Goal: Information Seeking & Learning: Learn about a topic

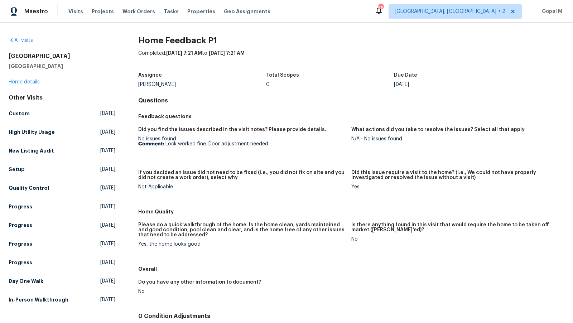
click at [169, 153] on figure "Did you find the issues described in the visit notes? Please provide details. N…" at bounding box center [244, 144] width 213 height 34
drag, startPoint x: 167, startPoint y: 143, endPoint x: 274, endPoint y: 144, distance: 107.8
click at [274, 144] on p "Comment: Lock worked fine. Door adjustment needed." at bounding box center [241, 143] width 207 height 5
copy p "Lock worked fine. Door adjustment needed."
drag, startPoint x: 365, startPoint y: 139, endPoint x: 419, endPoint y: 139, distance: 54.4
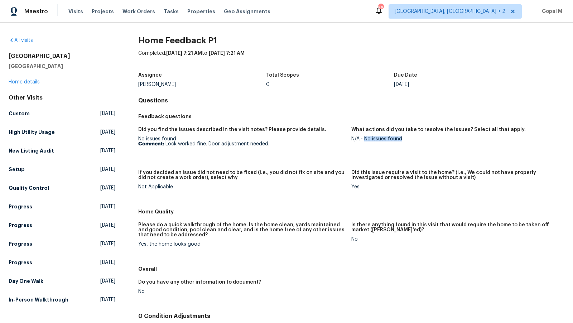
click at [419, 139] on div "N/A - No issues found" at bounding box center [454, 138] width 207 height 5
copy div "No issues found"
drag, startPoint x: 139, startPoint y: 244, endPoint x: 216, endPoint y: 244, distance: 76.6
click at [216, 244] on div "Yes, the home looks good." at bounding box center [241, 244] width 207 height 5
copy div "Yes, the home looks good."
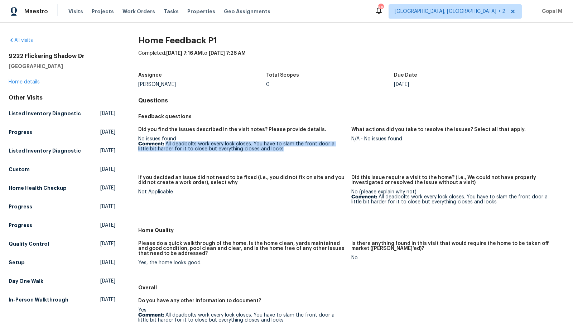
drag, startPoint x: 165, startPoint y: 144, endPoint x: 280, endPoint y: 152, distance: 115.6
click at [280, 152] on figure "Did you find the issues described in the visit notes? Please provide details. N…" at bounding box center [244, 146] width 213 height 39
copy p "All deadbolts work every lock closes. You have to slam the front door a little …"
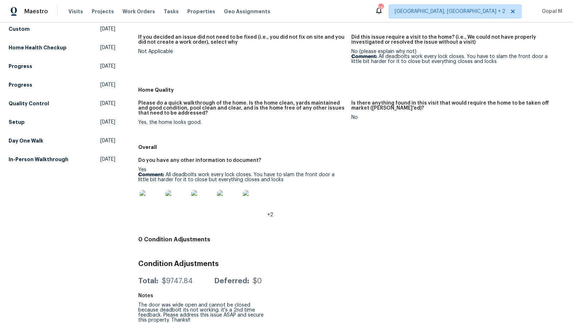
scroll to position [144, 0]
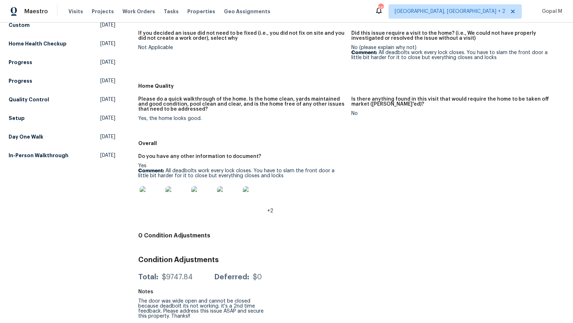
click at [146, 197] on img at bounding box center [151, 197] width 23 height 23
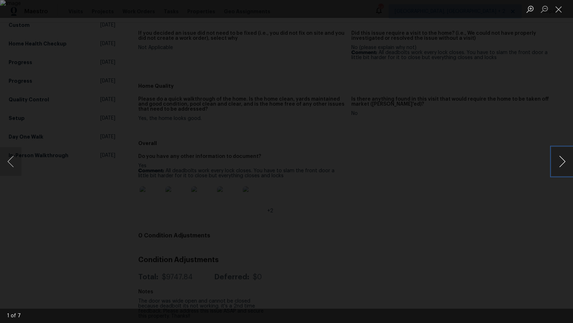
click at [560, 167] on button "Next image" at bounding box center [562, 161] width 21 height 29
click at [558, 169] on button "Next image" at bounding box center [562, 161] width 21 height 29
click at [558, 168] on button "Next image" at bounding box center [562, 161] width 21 height 29
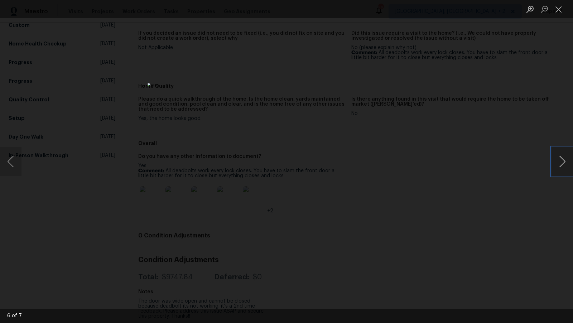
click at [556, 168] on button "Next image" at bounding box center [562, 161] width 21 height 29
click at [557, 8] on button "Close lightbox" at bounding box center [559, 9] width 14 height 13
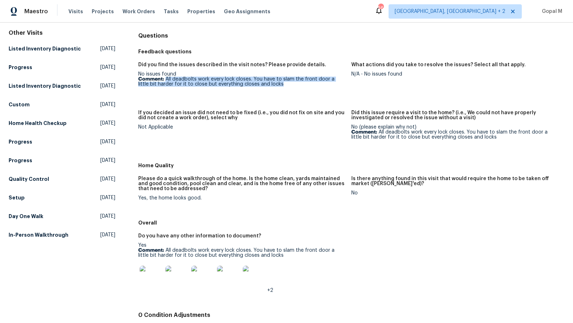
scroll to position [0, 0]
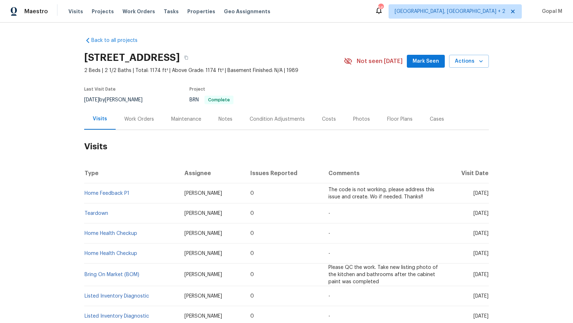
click at [145, 118] on div "Work Orders" at bounding box center [139, 119] width 30 height 7
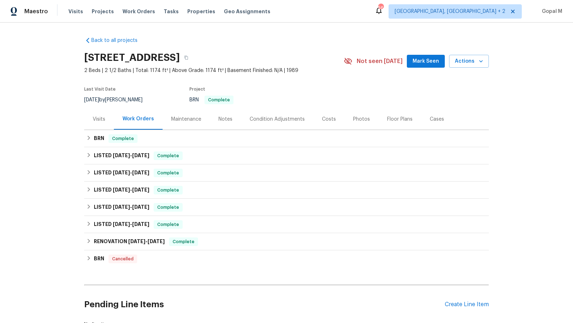
click at [99, 120] on div "Visits" at bounding box center [99, 119] width 13 height 7
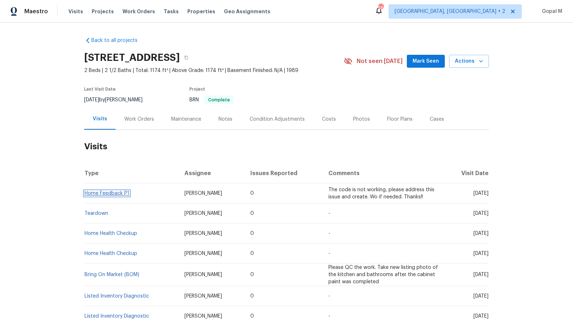
click at [97, 192] on link "Home Feedback P1" at bounding box center [107, 193] width 45 height 5
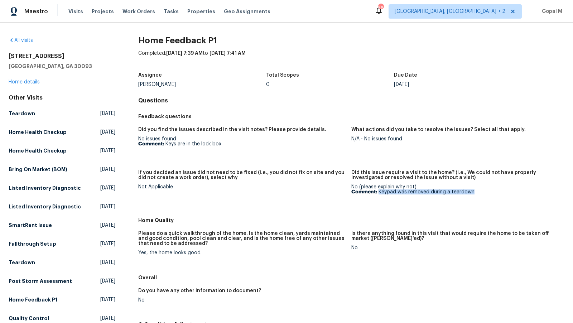
drag, startPoint x: 380, startPoint y: 191, endPoint x: 476, endPoint y: 191, distance: 96.0
click at [476, 191] on p "Comment: Keypad was removed during a teardown" at bounding box center [454, 191] width 207 height 5
copy p "Keypad was removed during a teardown"
drag, startPoint x: 165, startPoint y: 144, endPoint x: 234, endPoint y: 144, distance: 68.8
click at [234, 144] on p "Comment: Keys are in the lock box" at bounding box center [241, 143] width 207 height 5
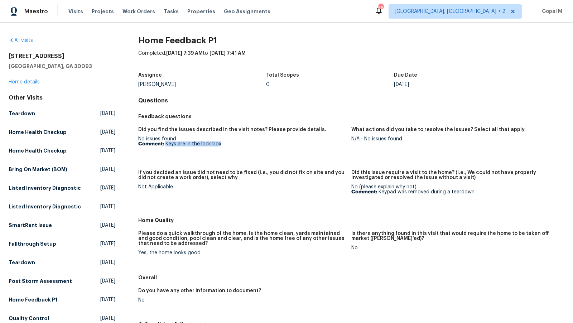
copy p "Keys are in the lock box"
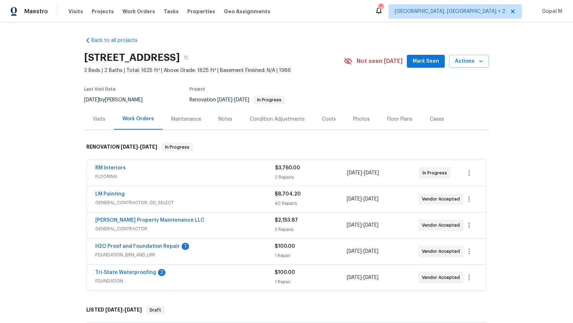
click at [97, 120] on div "Visits" at bounding box center [99, 119] width 13 height 7
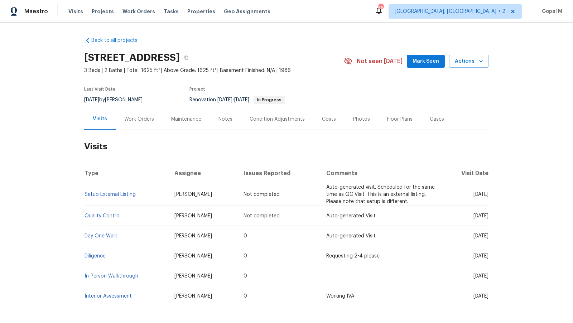
click at [148, 119] on div "Work Orders" at bounding box center [139, 119] width 30 height 7
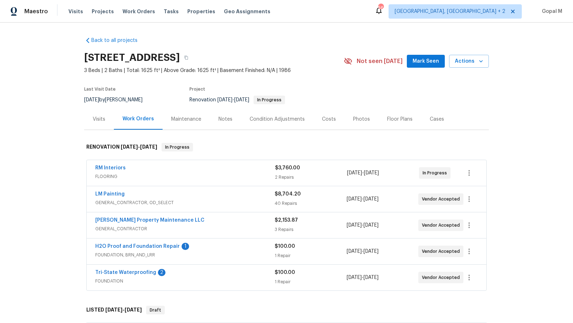
click at [97, 127] on div "Visits" at bounding box center [99, 119] width 30 height 21
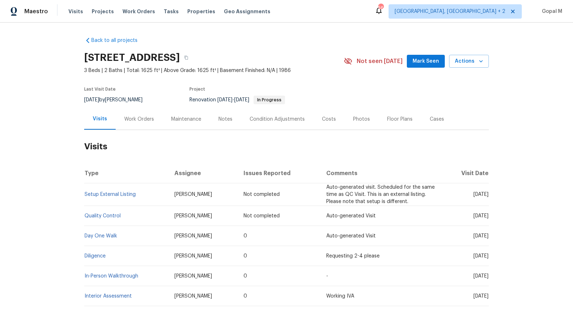
click at [147, 119] on div "Work Orders" at bounding box center [139, 119] width 30 height 7
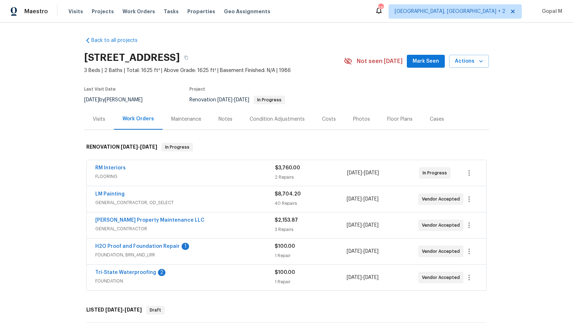
click at [252, 164] on div "RM Interiors" at bounding box center [185, 168] width 180 height 9
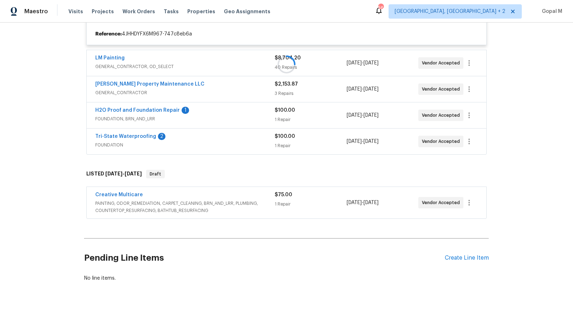
scroll to position [168, 0]
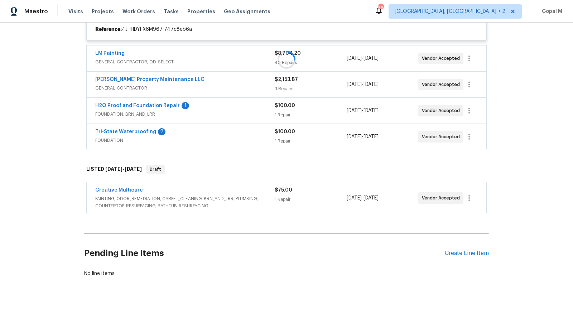
click at [261, 199] on span "PAINTING, ODOR_REMEDIATION, CARPET_CLEANING, BRN_AND_LRR, PLUMBING, COUNTERTOP_…" at bounding box center [184, 202] width 179 height 14
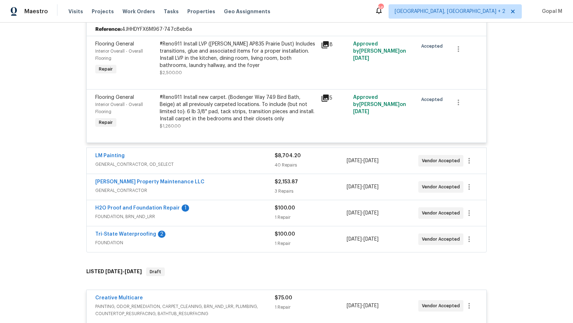
click at [249, 163] on span "GENERAL_CONTRACTOR, OD_SELECT" at bounding box center [184, 164] width 179 height 7
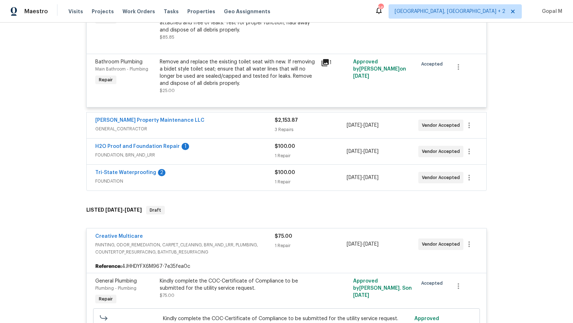
scroll to position [2592, 0]
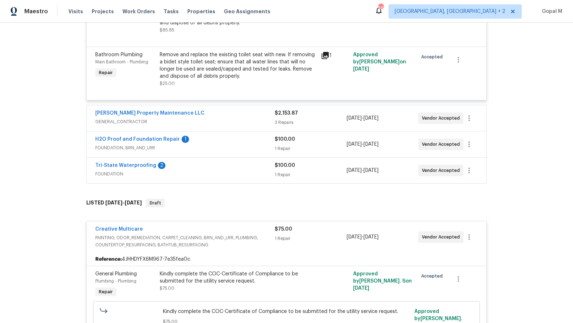
click at [241, 118] on div "Glen Property Maintenance LLC" at bounding box center [184, 114] width 179 height 9
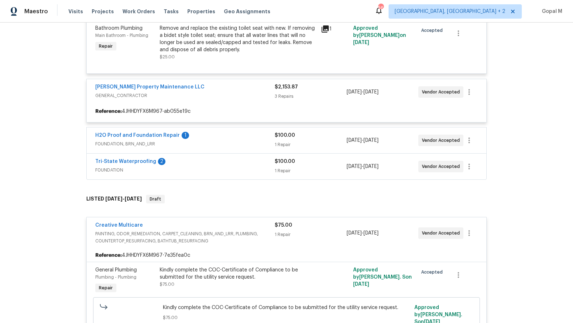
scroll to position [2620, 0]
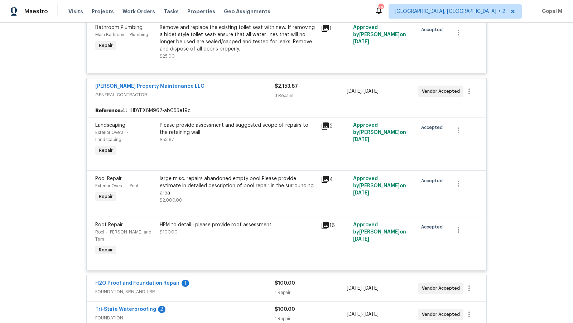
click at [323, 90] on div "$2,153.87" at bounding box center [311, 86] width 72 height 7
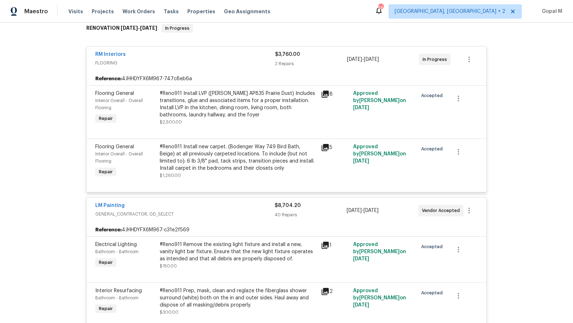
scroll to position [0, 0]
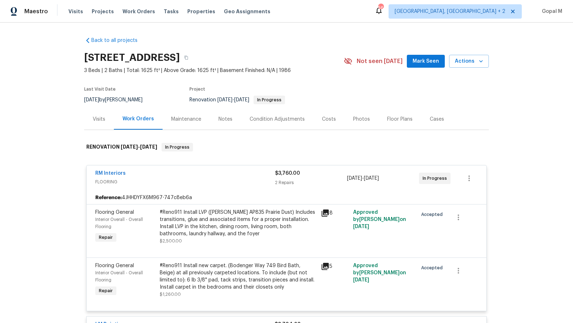
click at [328, 182] on div "2 Repairs" at bounding box center [311, 182] width 72 height 7
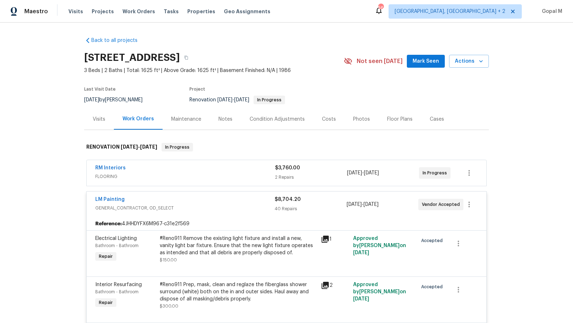
click at [331, 206] on div "40 Repairs" at bounding box center [311, 208] width 72 height 7
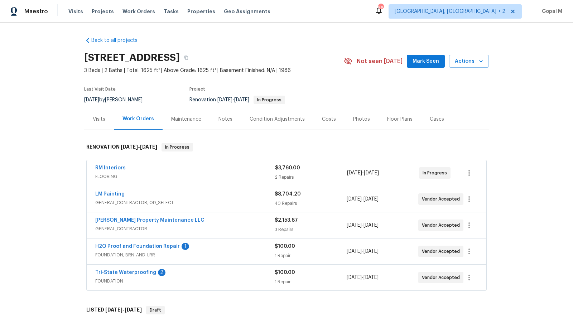
click at [96, 122] on div "Visits" at bounding box center [99, 119] width 13 height 7
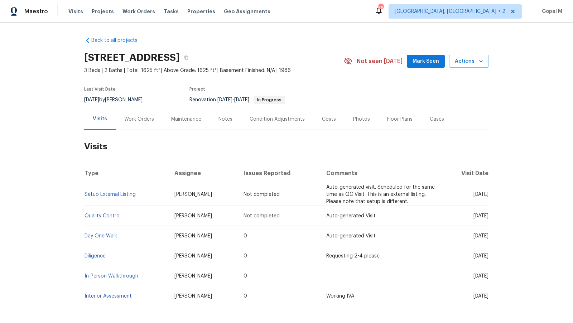
click at [148, 119] on div "Work Orders" at bounding box center [139, 119] width 30 height 7
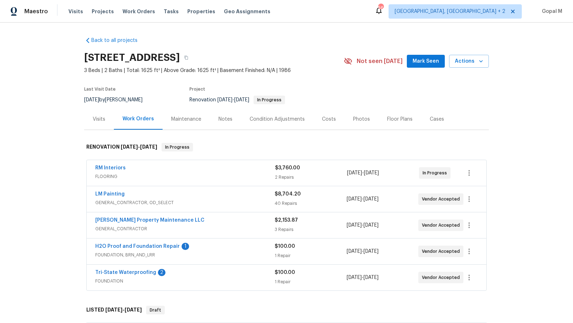
click at [87, 121] on div "Visits" at bounding box center [99, 119] width 30 height 21
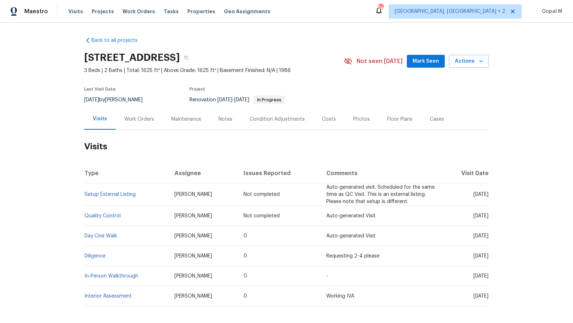
drag, startPoint x: 106, startPoint y: 98, endPoint x: 84, endPoint y: 98, distance: 22.2
click at [84, 98] on span "8/19/2025" at bounding box center [91, 99] width 15 height 5
copy span "8/19/2025"
click at [127, 122] on div "Work Orders" at bounding box center [139, 119] width 30 height 7
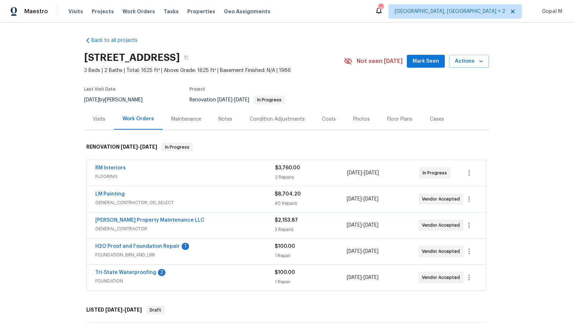
drag, startPoint x: 399, startPoint y: 173, endPoint x: 348, endPoint y: 174, distance: 51.2
click at [348, 174] on div "8/19/2025 - 8/31/2025" at bounding box center [383, 172] width 72 height 17
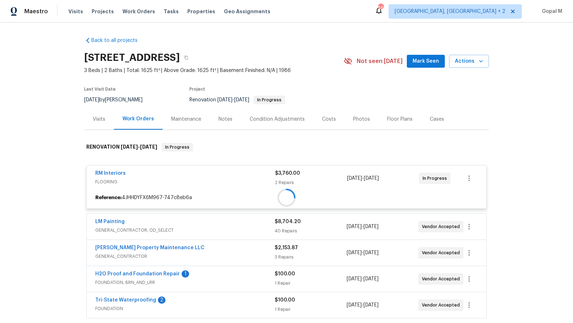
copy span "8/19/2025 - 8/31/2025"
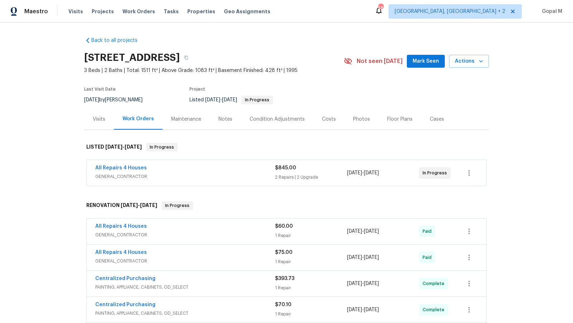
click at [335, 175] on div "2 Repairs | 2 Upgrade" at bounding box center [311, 177] width 72 height 7
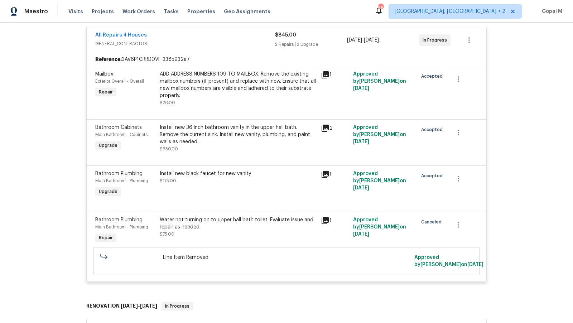
scroll to position [140, 0]
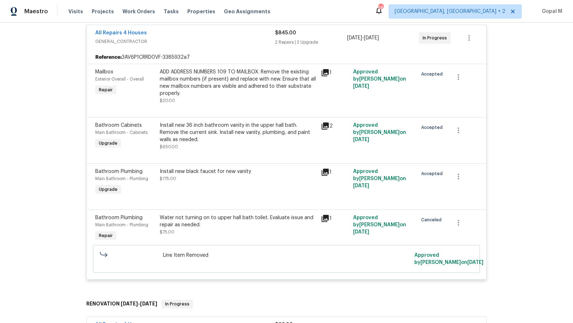
click at [246, 227] on div "Water not turning on to upper hall bath toilet. Evaluate issue and repair as ne…" at bounding box center [238, 221] width 157 height 14
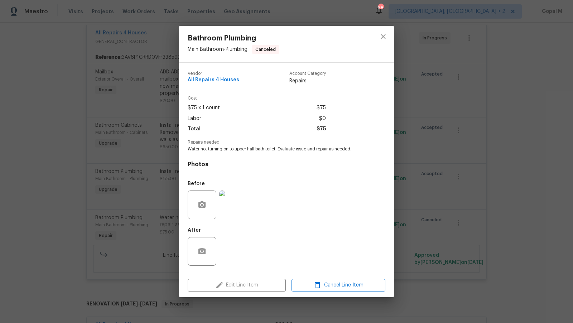
click at [174, 192] on div "Bathroom Plumbing Main Bathroom - Plumbing Canceled Vendor All Repairs 4 Houses…" at bounding box center [286, 161] width 573 height 323
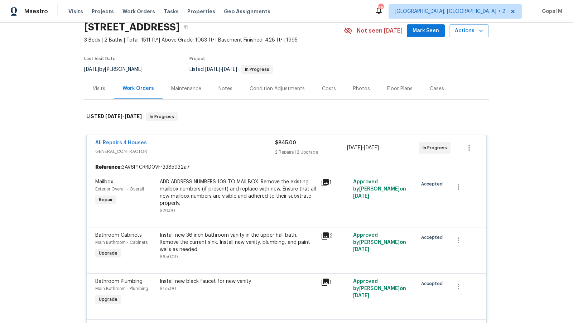
scroll to position [0, 0]
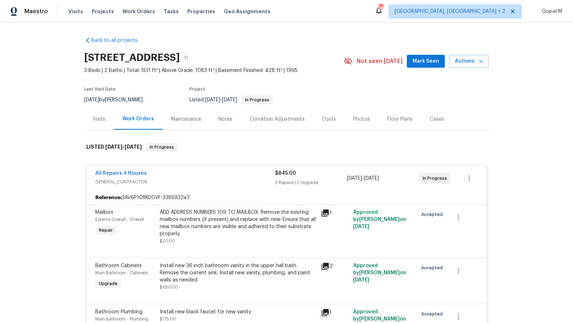
click at [103, 119] on div "Visits" at bounding box center [99, 119] width 13 height 7
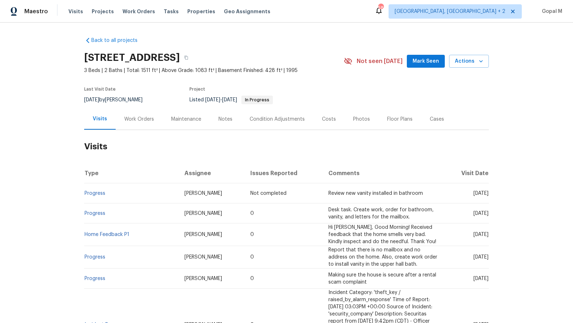
click at [145, 118] on div "Work Orders" at bounding box center [139, 119] width 30 height 7
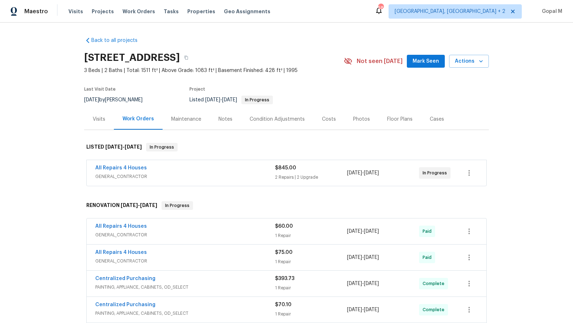
click at [249, 169] on div "All Repairs 4 Houses" at bounding box center [185, 168] width 180 height 9
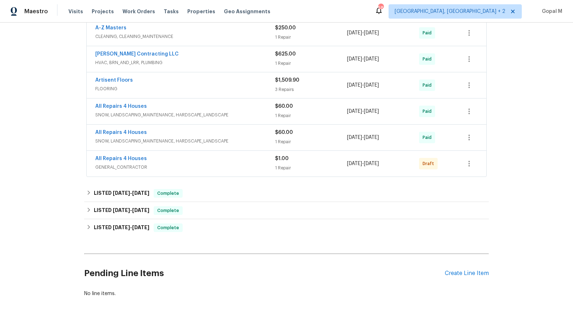
scroll to position [375, 0]
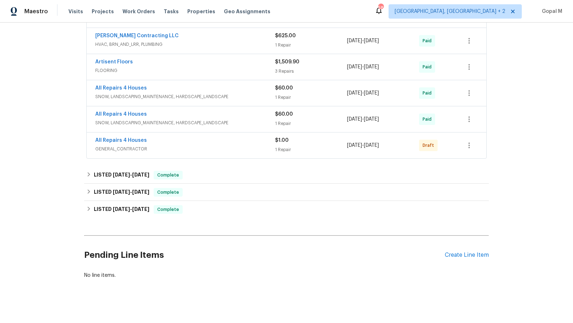
click at [253, 145] on span "GENERAL_CONTRACTOR" at bounding box center [185, 148] width 180 height 7
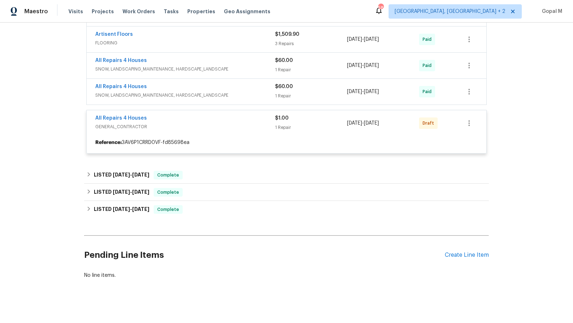
scroll to position [613, 0]
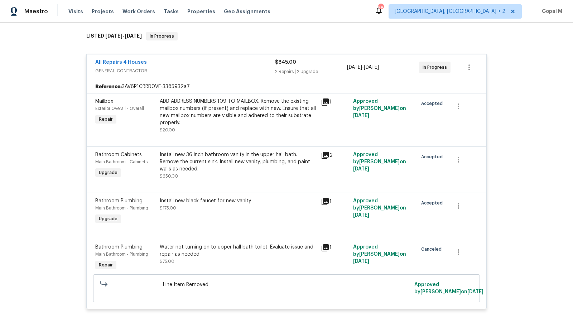
scroll to position [0, 0]
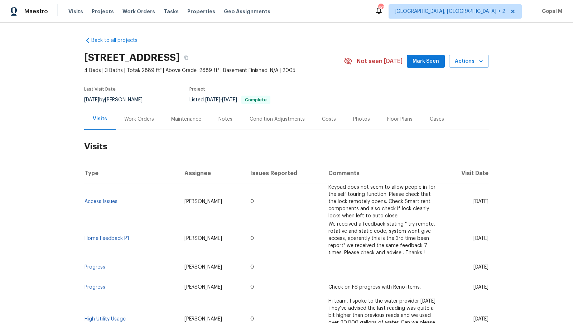
click at [151, 121] on div "Work Orders" at bounding box center [139, 119] width 30 height 7
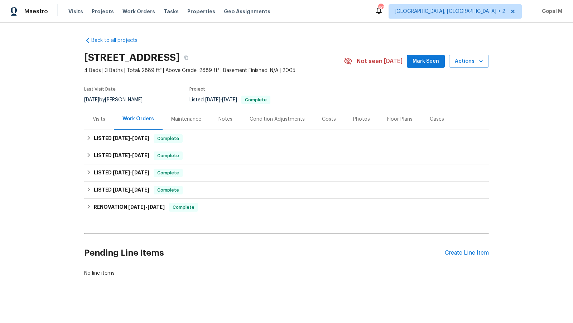
click at [95, 116] on div "Visits" at bounding box center [99, 119] width 13 height 7
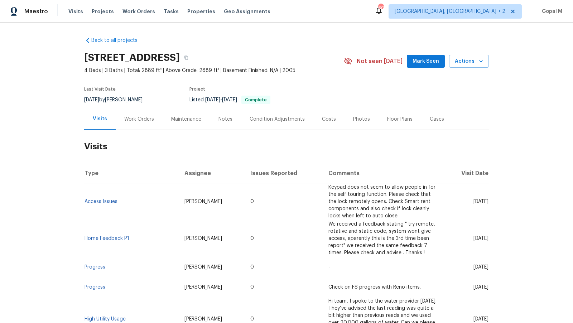
click at [126, 121] on div "Work Orders" at bounding box center [139, 119] width 30 height 7
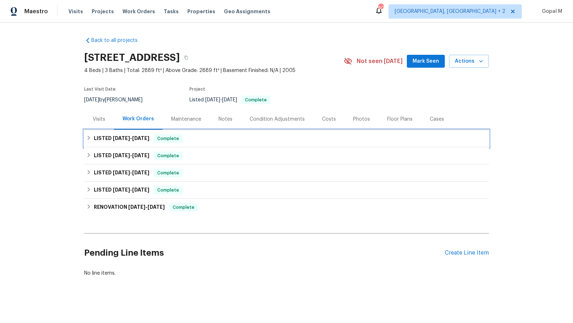
click at [313, 140] on div "LISTED [DATE] - [DATE] Complete" at bounding box center [286, 138] width 400 height 9
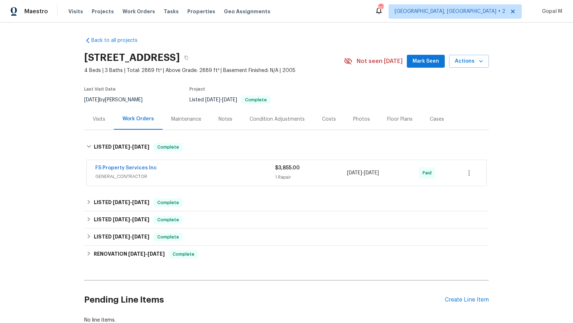
click at [319, 171] on div "$3,855.00 1 Repair" at bounding box center [311, 172] width 72 height 17
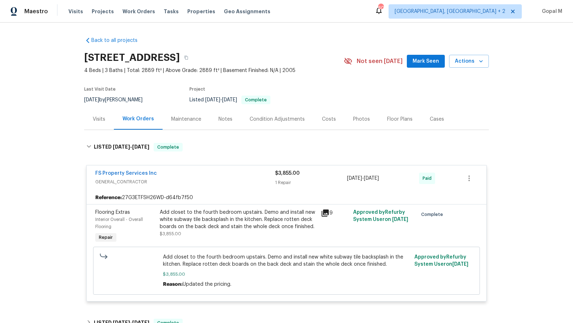
click at [101, 125] on div "Visits" at bounding box center [99, 119] width 30 height 21
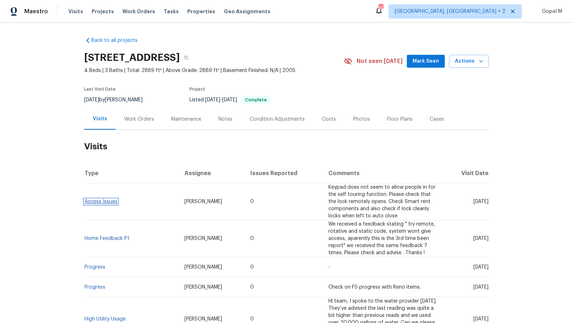
click at [106, 203] on link "Access Issues" at bounding box center [101, 201] width 33 height 5
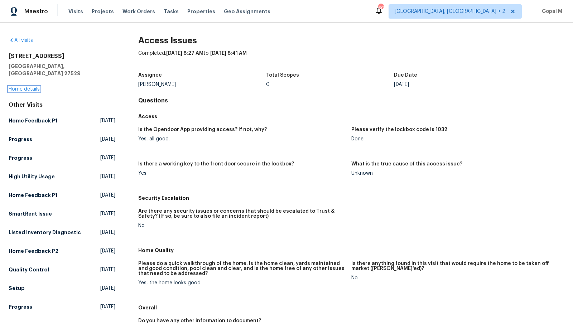
click at [31, 87] on link "Home details" at bounding box center [24, 89] width 31 height 5
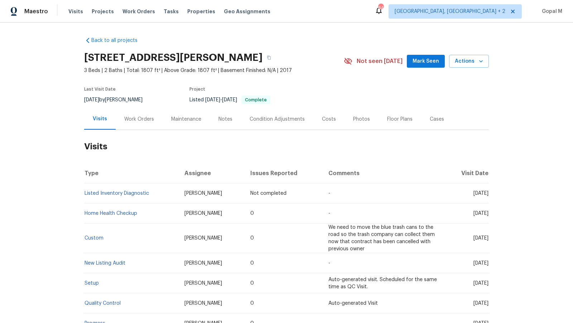
click at [151, 118] on div "Work Orders" at bounding box center [139, 119] width 30 height 7
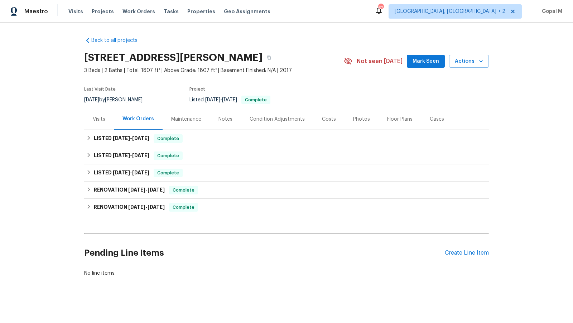
click at [97, 117] on div "Visits" at bounding box center [99, 119] width 13 height 7
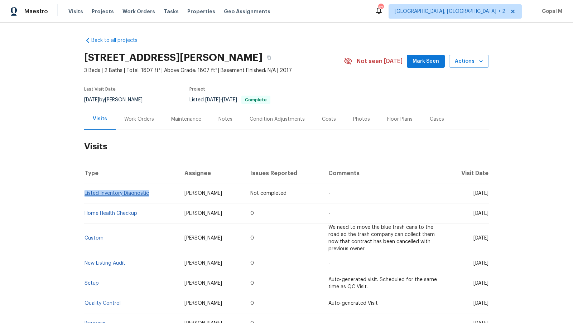
drag, startPoint x: 153, startPoint y: 194, endPoint x: 85, endPoint y: 195, distance: 67.3
click at [85, 195] on td "Listed Inventory Diagnostic" at bounding box center [131, 193] width 95 height 20
copy link "Listed Inventory Diagnostic"
drag, startPoint x: 106, startPoint y: 99, endPoint x: 84, endPoint y: 99, distance: 22.2
click at [84, 99] on span "8/18/2025" at bounding box center [91, 99] width 15 height 5
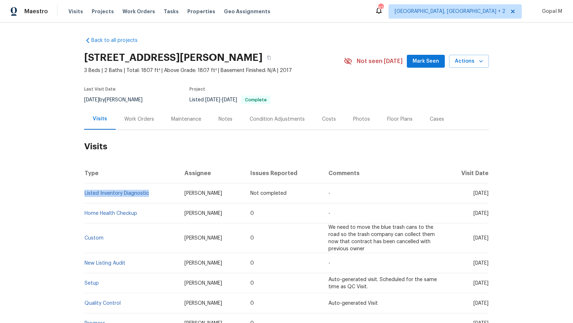
copy span "8/18/2025"
click at [133, 118] on div "Work Orders" at bounding box center [139, 119] width 30 height 7
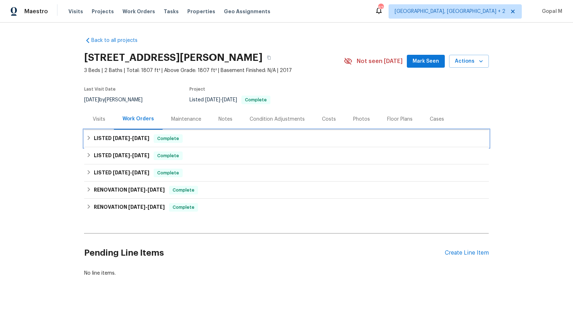
click at [205, 139] on div "LISTED 8/6/25 - 8/7/25 Complete" at bounding box center [286, 138] width 400 height 9
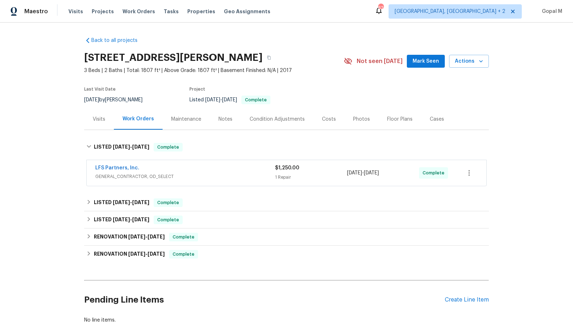
drag, startPoint x: 395, startPoint y: 173, endPoint x: 348, endPoint y: 173, distance: 46.6
click at [348, 173] on div "8/6/2025 - 8/7/2025" at bounding box center [383, 172] width 72 height 17
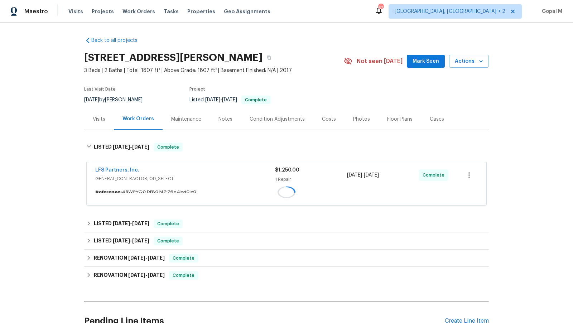
copy span "8/6/2025 - 8/7/2025"
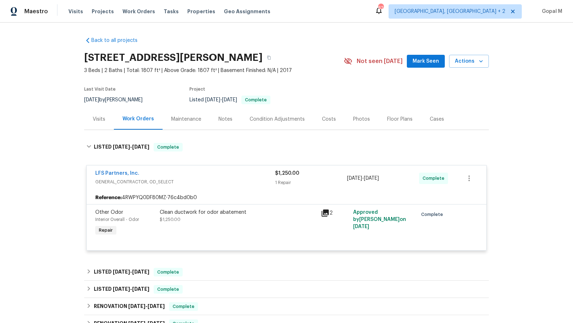
click at [98, 121] on div "Visits" at bounding box center [99, 119] width 13 height 7
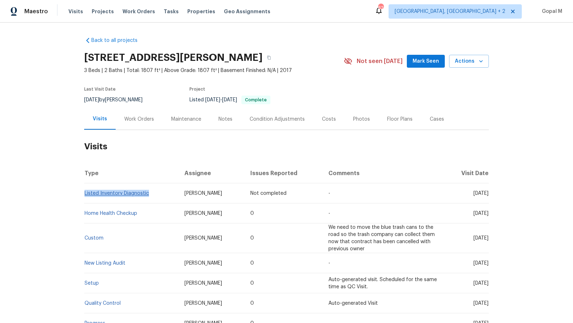
drag, startPoint x: 150, startPoint y: 194, endPoint x: 85, endPoint y: 194, distance: 65.9
click at [85, 194] on td "Listed Inventory Diagnostic" at bounding box center [131, 193] width 95 height 20
copy link "Listed Inventory Diagnostic"
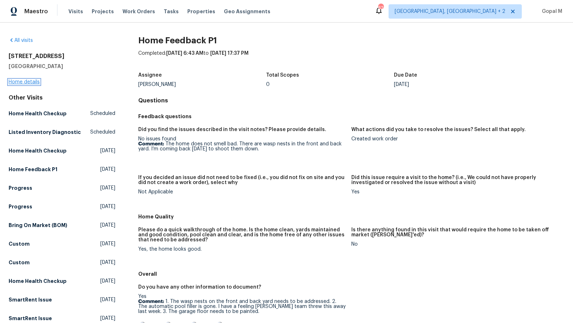
click at [33, 82] on link "Home details" at bounding box center [24, 82] width 31 height 5
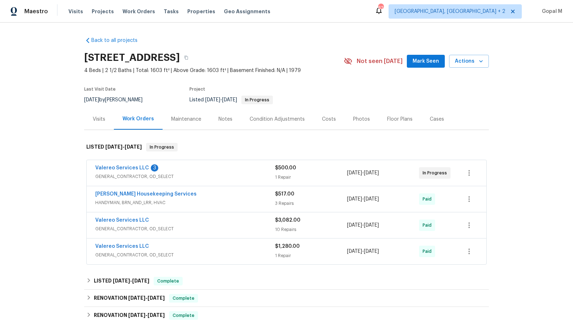
click at [250, 174] on span "GENERAL_CONTRACTOR, OD_SELECT" at bounding box center [185, 176] width 180 height 7
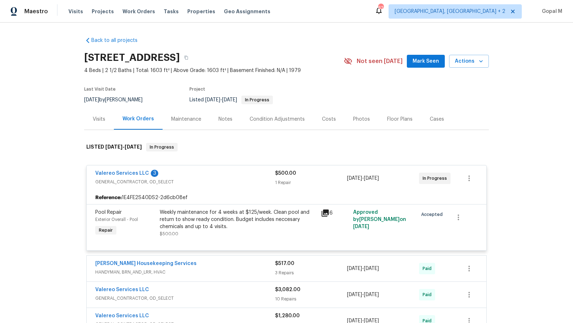
click at [98, 116] on div "Visits" at bounding box center [99, 119] width 13 height 7
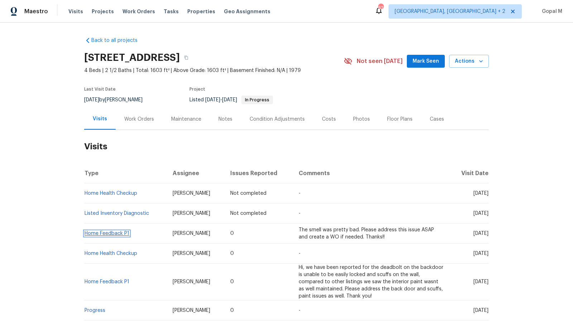
click at [120, 236] on link "Home Feedback P1" at bounding box center [107, 233] width 45 height 5
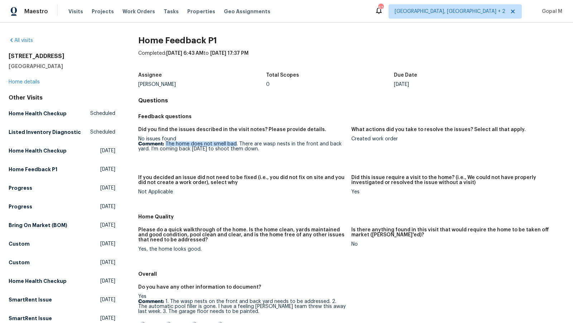
drag, startPoint x: 165, startPoint y: 143, endPoint x: 235, endPoint y: 145, distance: 69.9
click at [235, 145] on p "Comment: The home does not smell bad. There are wasp nests in the front and bac…" at bounding box center [241, 146] width 207 height 10
copy p "The home does not smell bad"
drag, startPoint x: 139, startPoint y: 139, endPoint x: 187, endPoint y: 139, distance: 47.6
click at [187, 139] on div "No issues found Comment: The home does not smell bad. There are wasp nests in t…" at bounding box center [241, 143] width 207 height 15
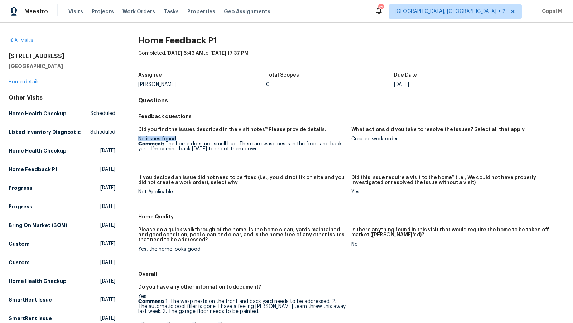
copy div "No issues found"
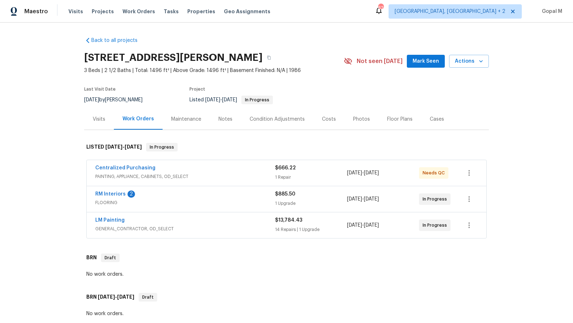
click at [326, 175] on div "1 Repair" at bounding box center [311, 177] width 72 height 7
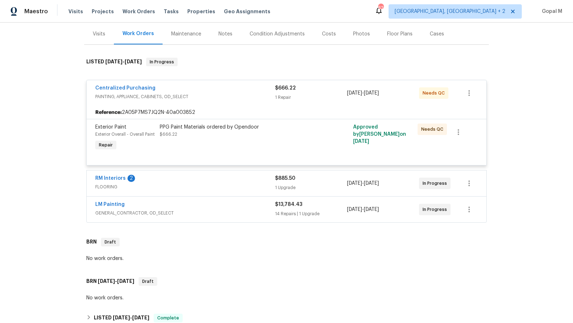
scroll to position [86, 0]
click at [327, 179] on div "$885.50" at bounding box center [311, 177] width 72 height 7
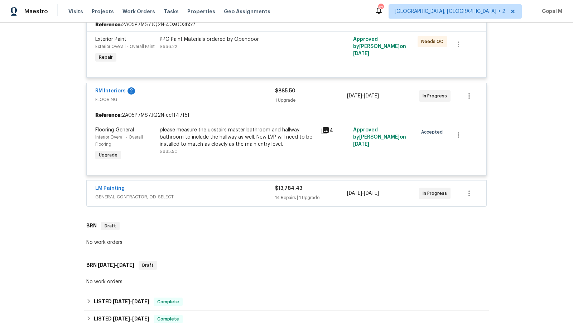
scroll to position [173, 0]
click at [333, 188] on div "$13,784.43" at bounding box center [311, 187] width 72 height 7
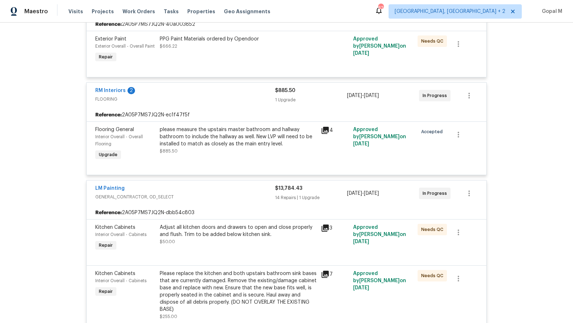
click at [333, 188] on div "$13,784.43" at bounding box center [311, 188] width 72 height 7
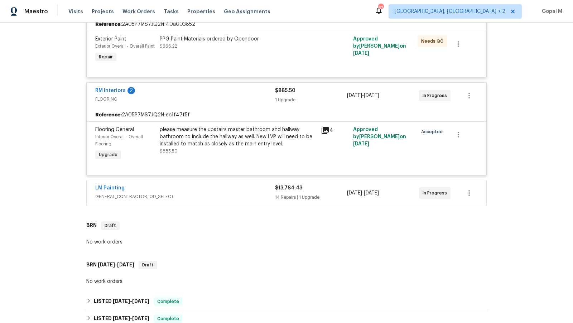
click at [257, 146] on div "please measure the upstairs master bathroom and hallway bathroom to include the…" at bounding box center [238, 136] width 157 height 21
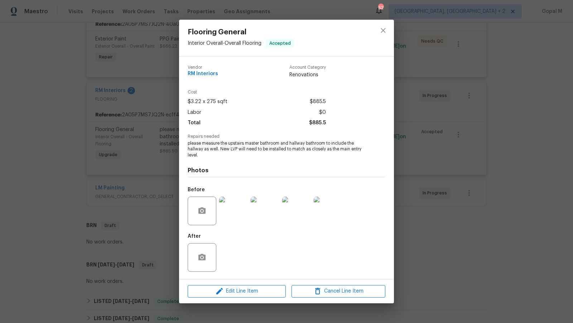
click at [158, 201] on div "Flooring General Interior Overall - Overall Flooring Accepted Vendor RM Interio…" at bounding box center [286, 161] width 573 height 323
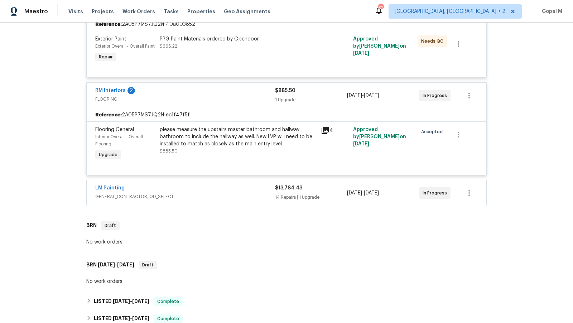
scroll to position [151, 0]
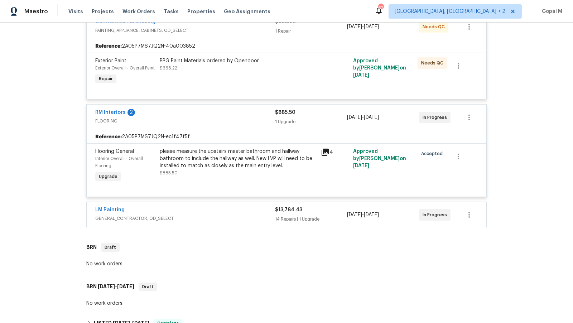
click at [220, 219] on span "GENERAL_CONTRACTOR, OD_SELECT" at bounding box center [185, 218] width 180 height 7
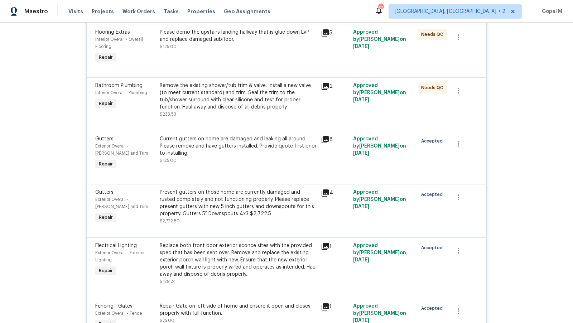
scroll to position [486, 0]
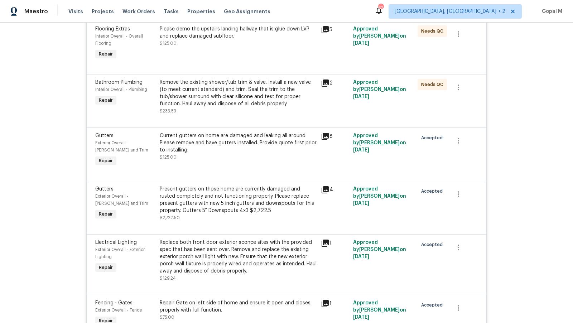
click at [222, 144] on div "Current gutters on home are damaged and leaking all around. Please remove and h…" at bounding box center [238, 142] width 157 height 21
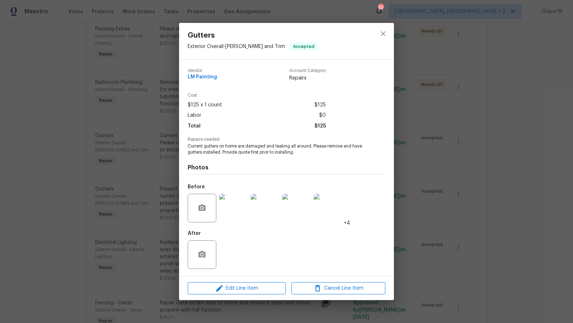
click at [238, 214] on img at bounding box center [233, 208] width 29 height 29
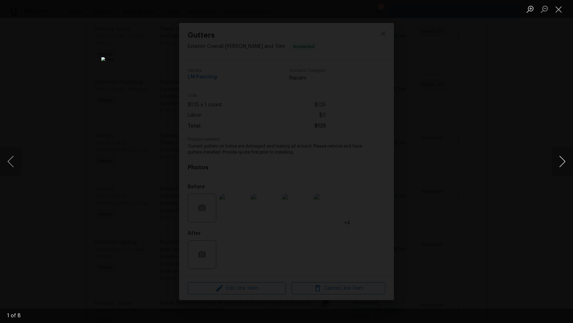
click at [515, 164] on button "Next image" at bounding box center [562, 161] width 21 height 29
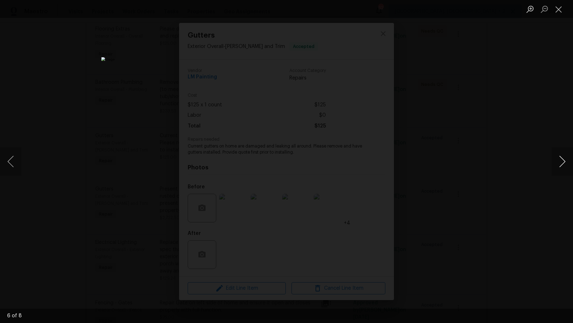
click at [515, 164] on button "Next image" at bounding box center [562, 161] width 21 height 29
click at [515, 154] on button "Next image" at bounding box center [562, 161] width 21 height 29
click at [515, 11] on button "Close lightbox" at bounding box center [559, 9] width 14 height 13
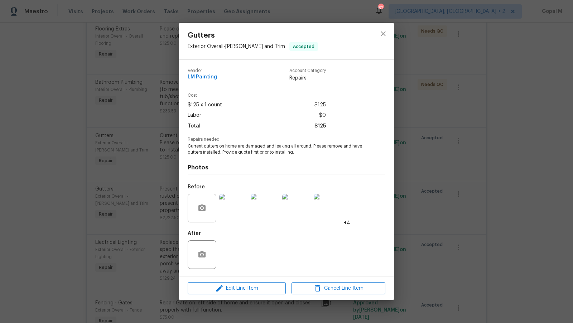
click at [135, 174] on div "Gutters Exterior Overall - Eaves and Trim Accepted Vendor LM Painting Account C…" at bounding box center [286, 161] width 573 height 323
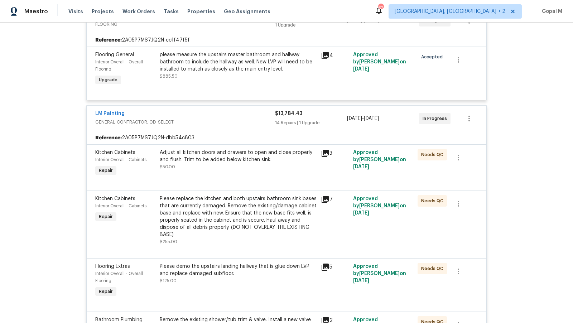
scroll to position [244, 0]
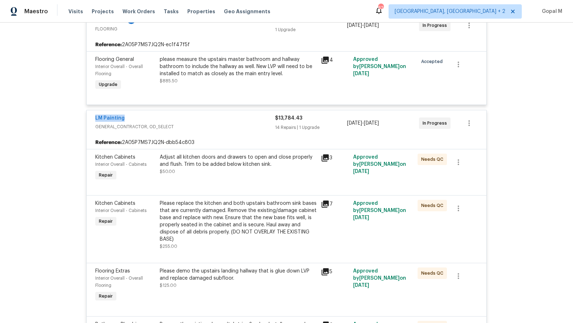
drag, startPoint x: 90, startPoint y: 120, endPoint x: 125, endPoint y: 120, distance: 35.8
click at [125, 120] on div "LM Painting GENERAL_CONTRACTOR, OD_SELECT $13,784.43 14 Repairs | 1 Upgrade 8/1…" at bounding box center [287, 123] width 400 height 26
copy link "LM Painting"
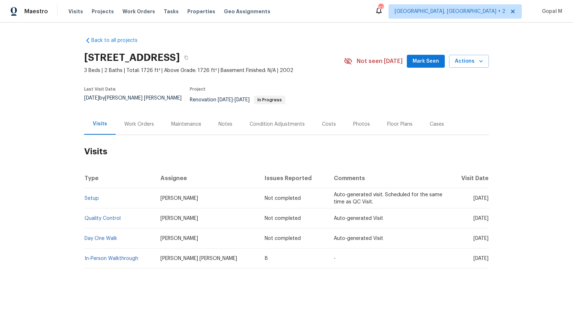
click at [145, 121] on div "Work Orders" at bounding box center [139, 124] width 30 height 7
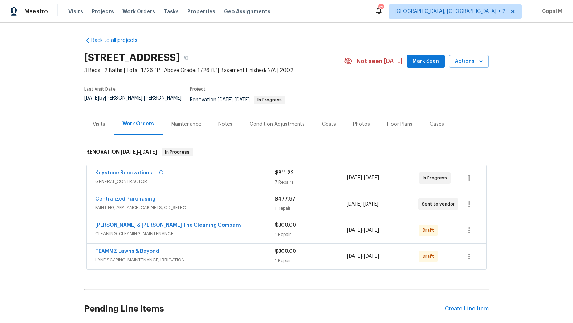
click at [337, 169] on div "$811.22" at bounding box center [311, 172] width 72 height 7
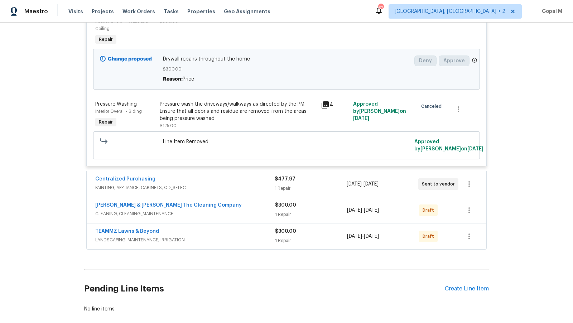
scroll to position [792, 0]
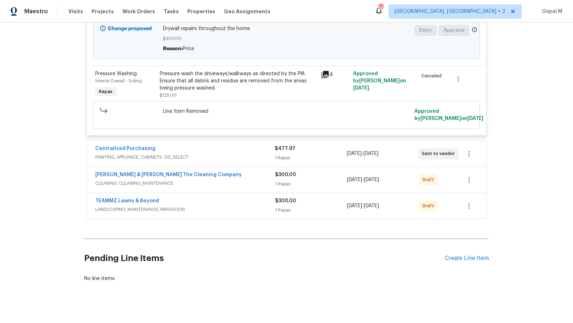
click at [326, 145] on div "$477.97" at bounding box center [311, 148] width 72 height 7
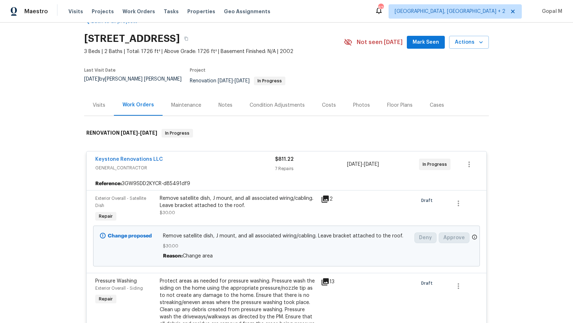
scroll to position [0, 0]
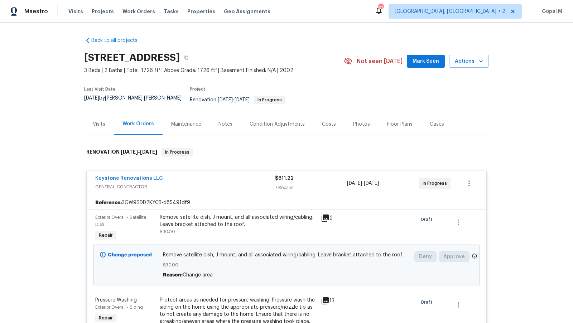
click at [240, 184] on span "GENERAL_CONTRACTOR" at bounding box center [185, 186] width 180 height 7
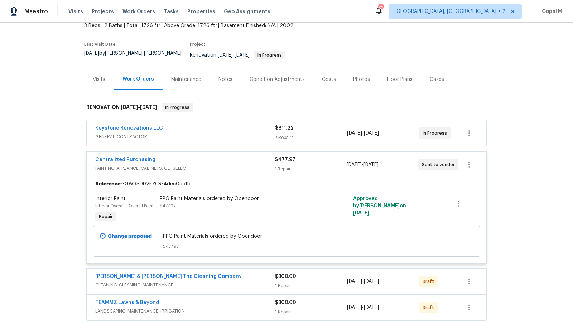
scroll to position [45, 0]
click at [240, 164] on span "PAINTING, APPLIANCE, CABINETS, OD_SELECT" at bounding box center [184, 167] width 179 height 7
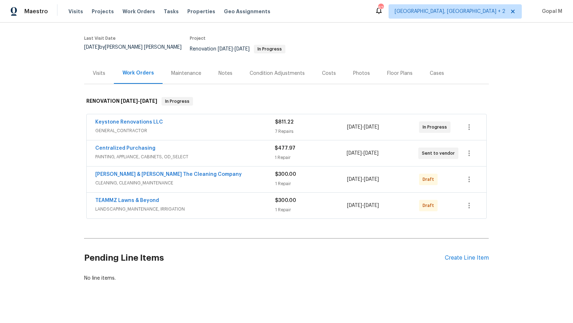
scroll to position [51, 0]
click at [314, 170] on div "$300.00" at bounding box center [311, 173] width 72 height 7
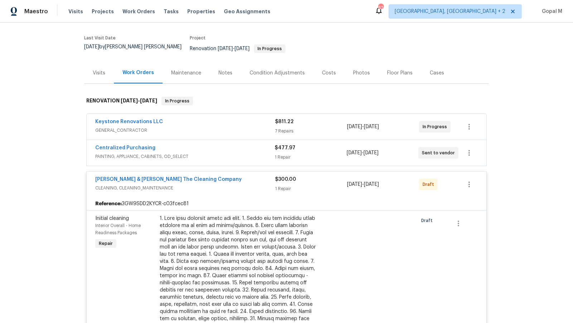
click at [314, 185] on div "1 Repair" at bounding box center [311, 188] width 72 height 7
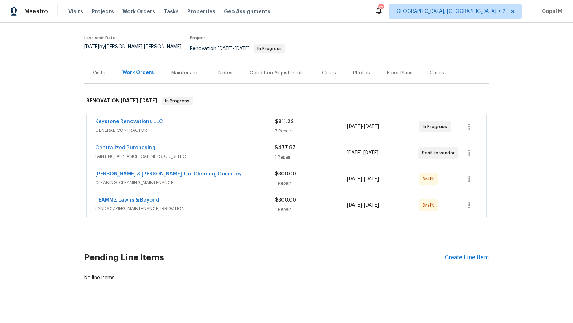
click at [320, 197] on div "$300.00" at bounding box center [311, 200] width 72 height 7
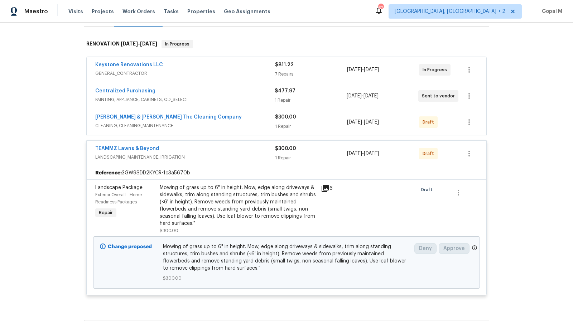
scroll to position [115, 0]
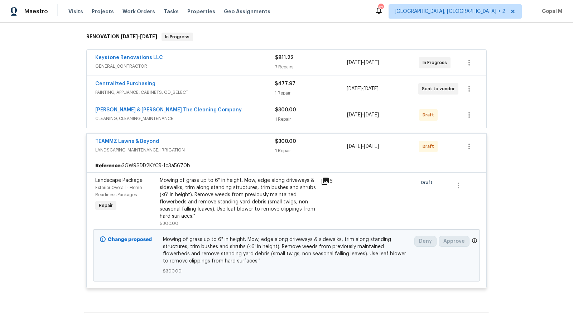
click at [228, 189] on div "Mowing of grass up to 6" in height. Mow, edge along driveways & sidewalks, trim…" at bounding box center [238, 198] width 157 height 43
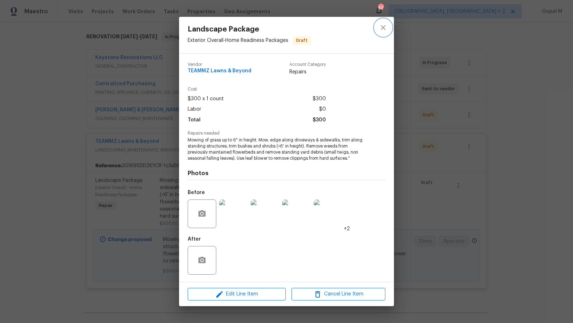
click at [379, 27] on button "close" at bounding box center [383, 27] width 17 height 17
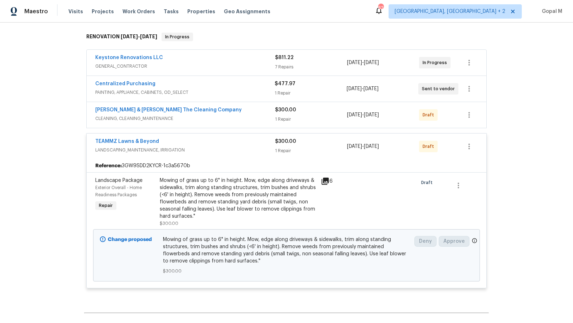
scroll to position [0, 0]
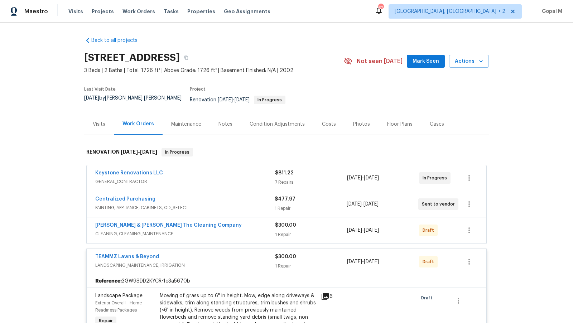
drag, startPoint x: 108, startPoint y: 99, endPoint x: 80, endPoint y: 99, distance: 27.6
click at [80, 99] on div "Back to all projects [STREET_ADDRESS] 3 Beds | 2 Baths | Total: 1726 ft² | Abov…" at bounding box center [286, 173] width 573 height 300
copy span "[DATE]"
drag, startPoint x: 399, startPoint y: 174, endPoint x: 344, endPoint y: 175, distance: 54.4
click at [344, 175] on div "Keystone Renovations LLC GENERAL_CONTRACTOR $811.22 7 Repairs [DATE] - [DATE] I…" at bounding box center [277, 177] width 365 height 17
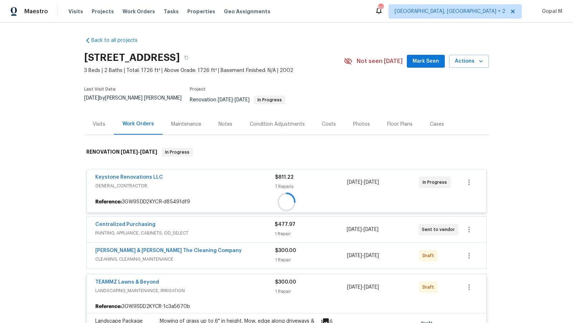
copy div "[DATE] - [DATE]"
